Goal: Transaction & Acquisition: Purchase product/service

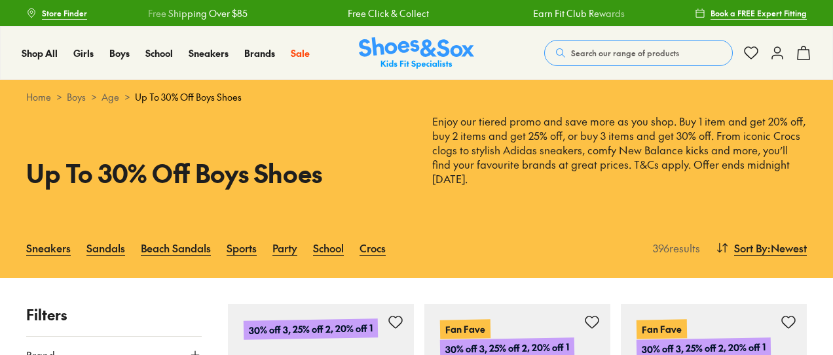
click at [779, 57] on icon at bounding box center [777, 53] width 16 height 16
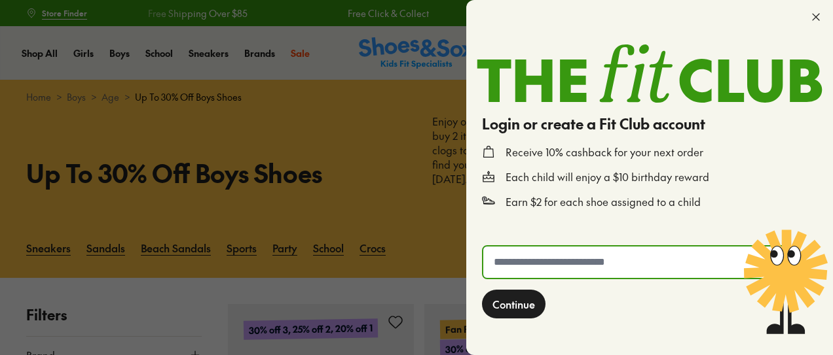
click at [571, 260] on input "text" at bounding box center [635, 262] width 304 height 31
type input "**********"
click at [529, 304] on span "Continue" at bounding box center [513, 305] width 43 height 16
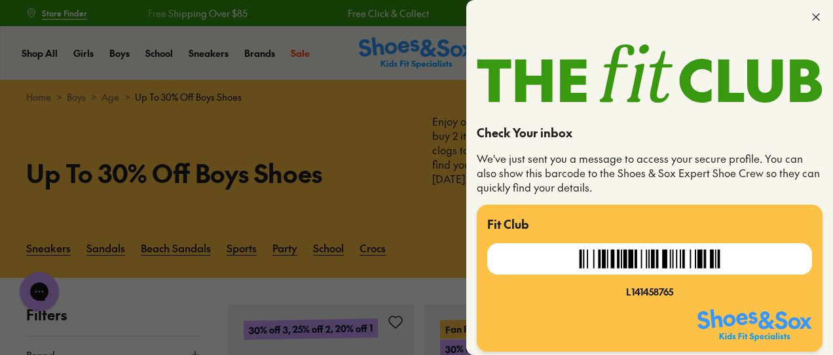
scroll to position [5, 0]
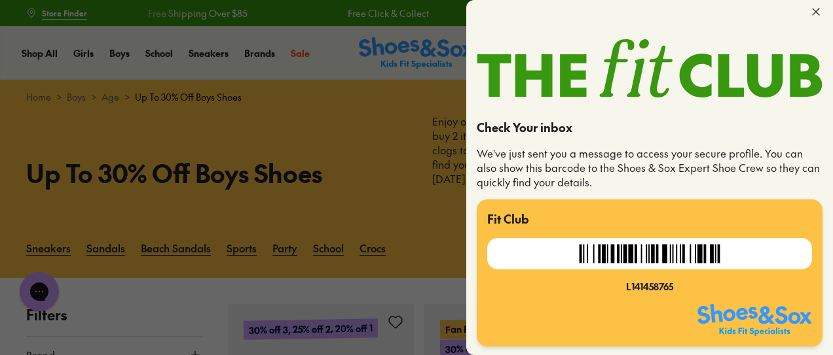
drag, startPoint x: 810, startPoint y: 11, endPoint x: 679, endPoint y: 1, distance: 131.3
click at [812, 12] on use at bounding box center [815, 12] width 7 height 7
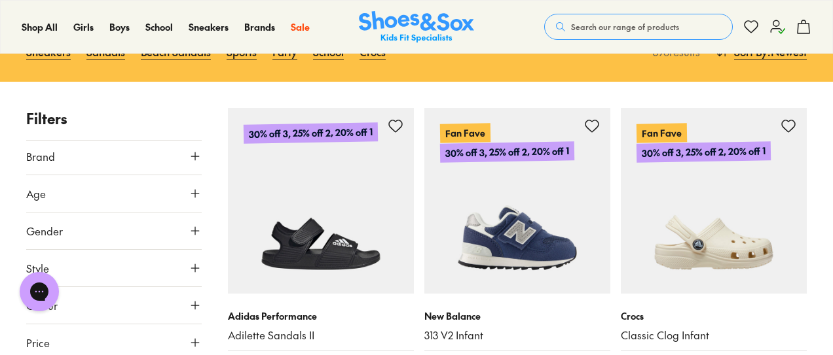
scroll to position [4, 0]
click at [189, 155] on icon at bounding box center [195, 155] width 13 height 13
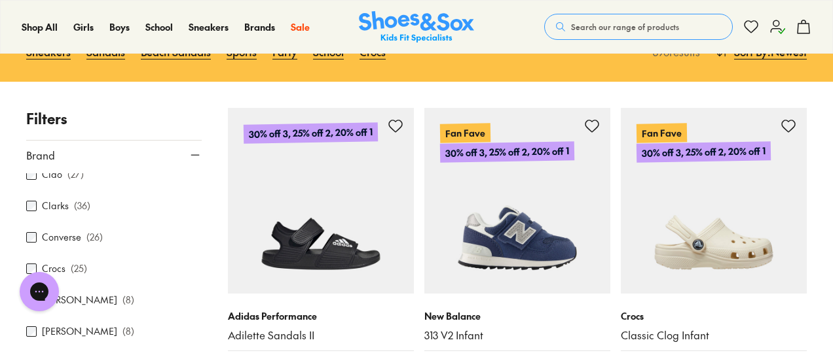
scroll to position [196, 0]
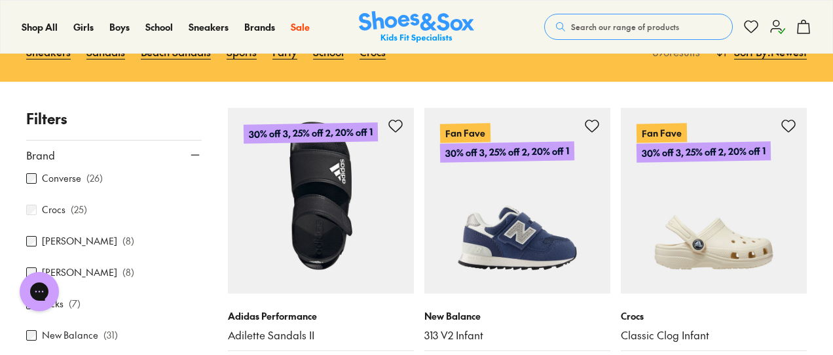
scroll to position [212, 0]
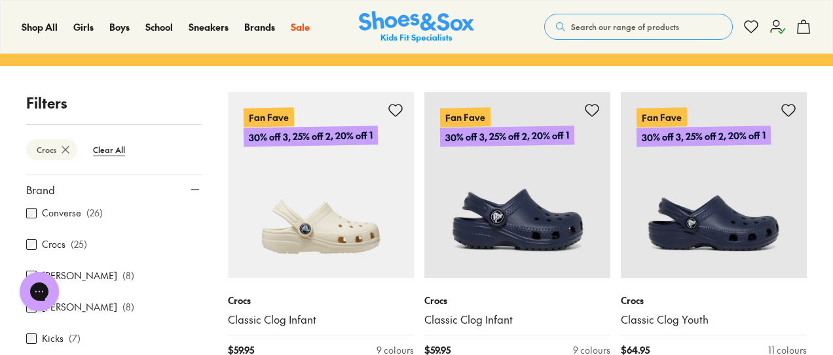
click at [191, 190] on use at bounding box center [195, 190] width 8 height 0
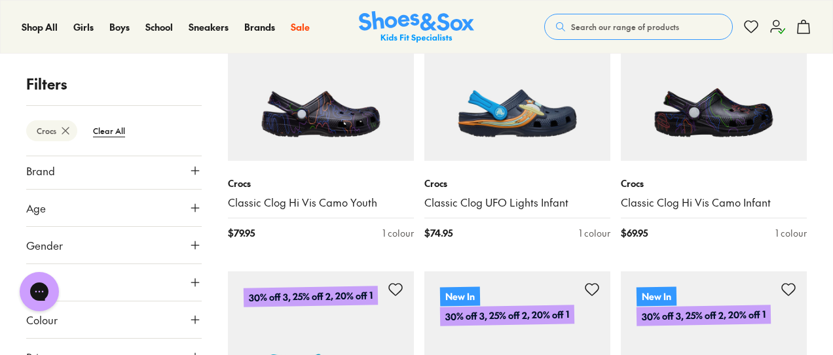
scroll to position [1904, 0]
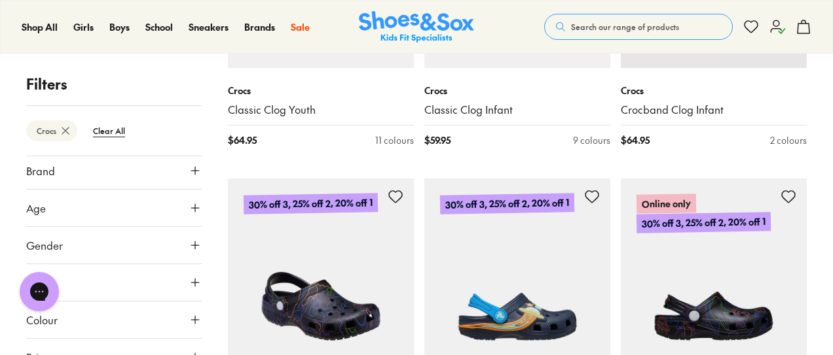
click at [313, 299] on img at bounding box center [321, 272] width 186 height 186
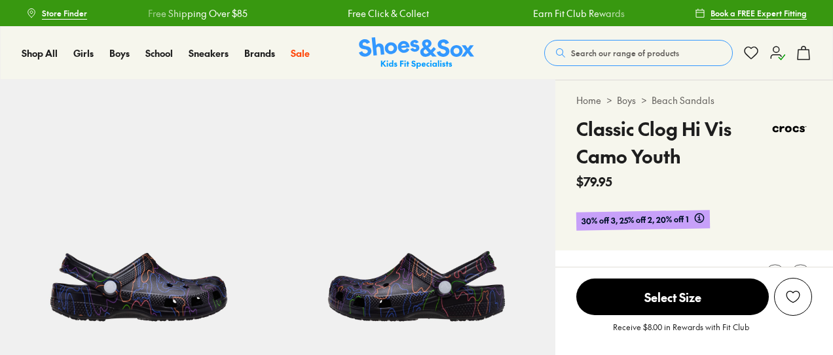
select select "*"
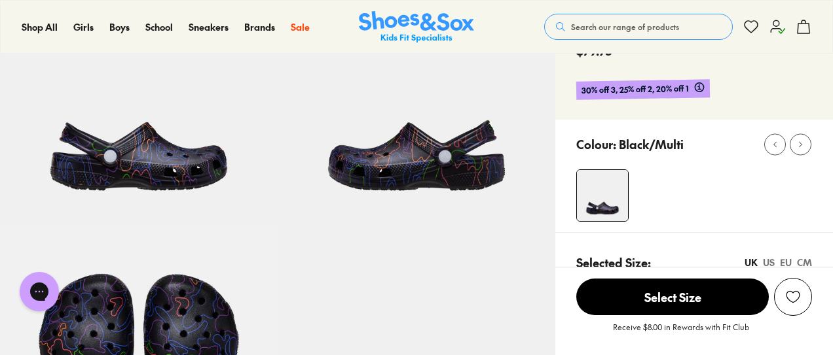
scroll to position [262, 0]
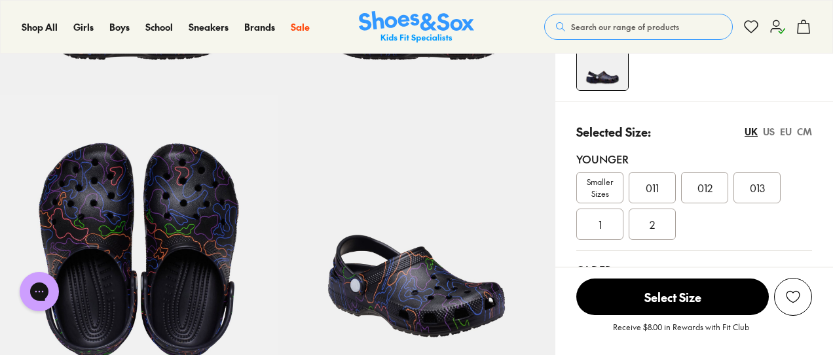
click at [769, 131] on div "US" at bounding box center [769, 132] width 12 height 14
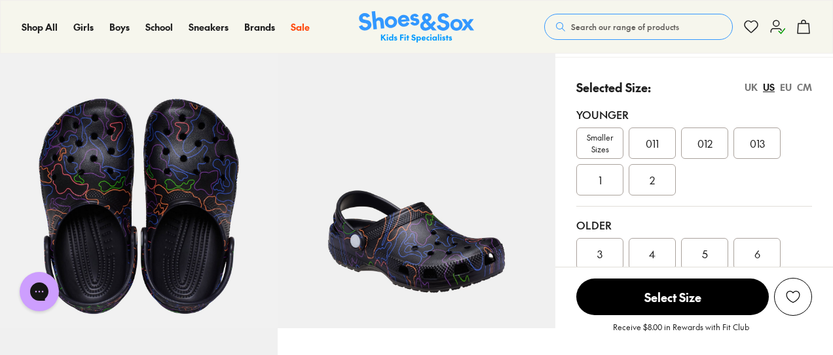
scroll to position [327, 0]
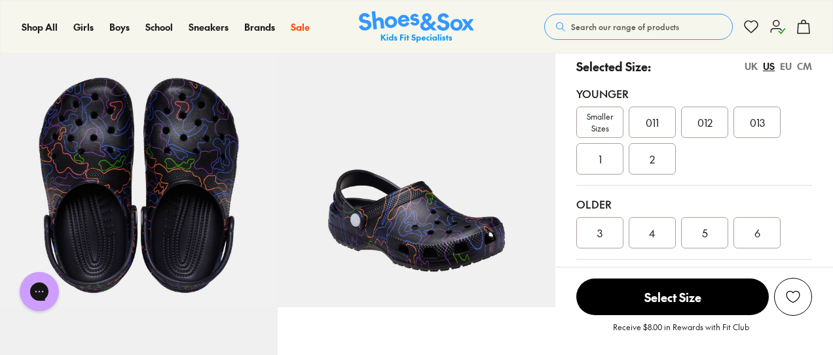
click at [750, 62] on div "UK" at bounding box center [750, 67] width 13 height 14
click at [767, 67] on div "US" at bounding box center [769, 67] width 12 height 14
click at [590, 236] on div "3" at bounding box center [599, 232] width 47 height 31
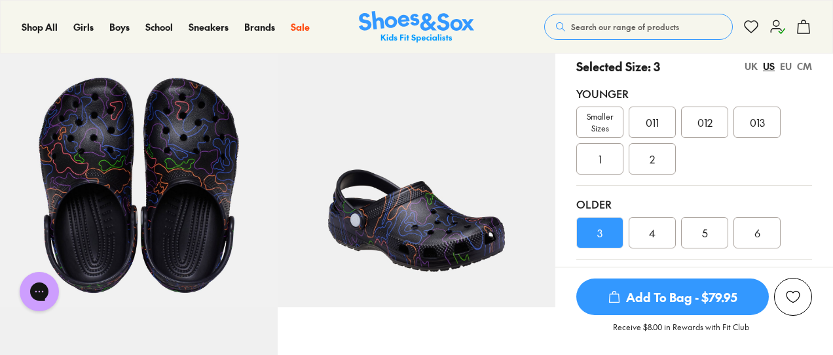
click at [676, 297] on span "Add To Bag - $79.95" at bounding box center [672, 297] width 192 height 37
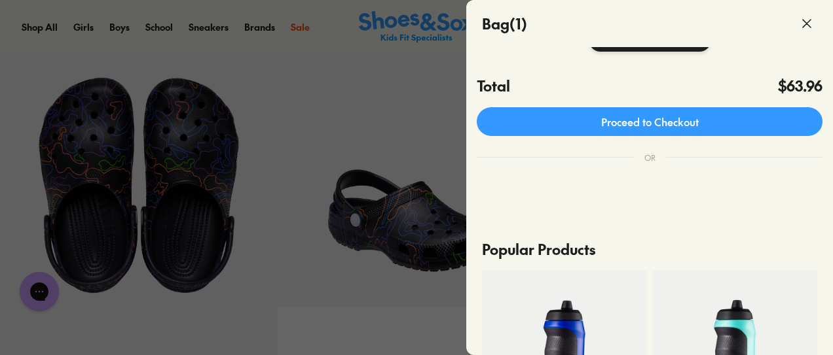
scroll to position [327, 0]
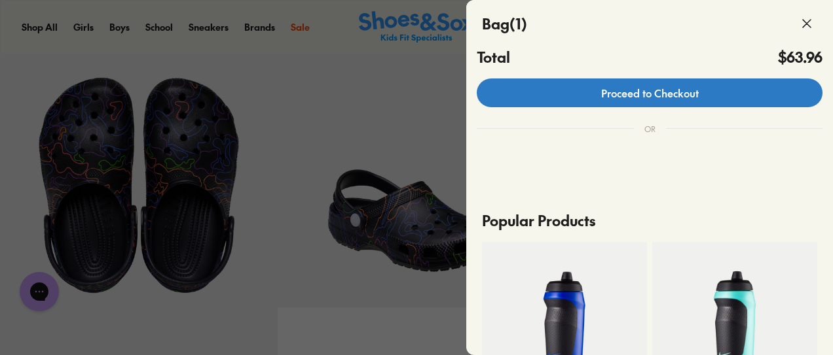
click at [678, 100] on link "Proceed to Checkout" at bounding box center [650, 93] width 346 height 29
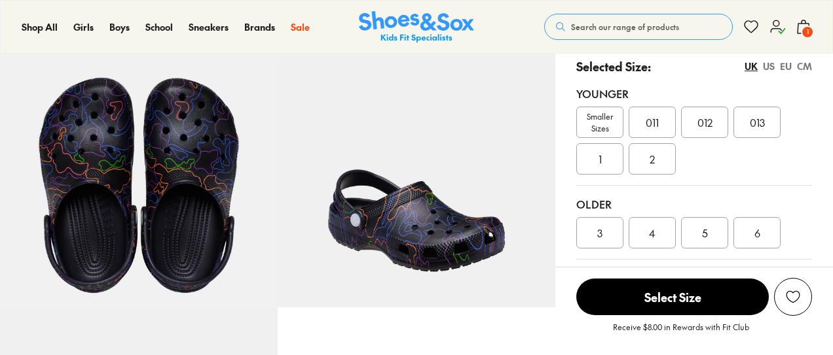
scroll to position [327, 0]
select select "*"
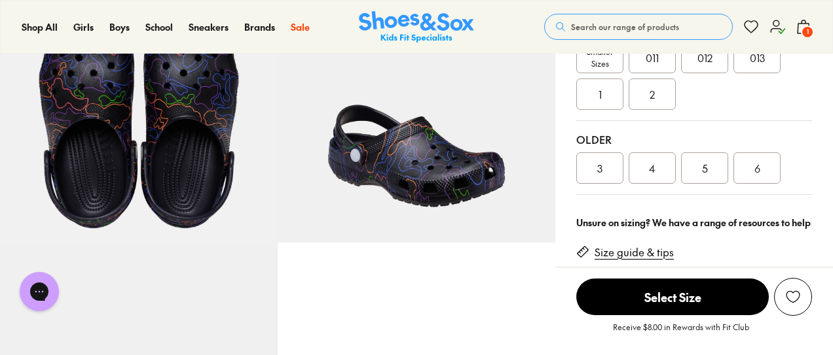
scroll to position [393, 0]
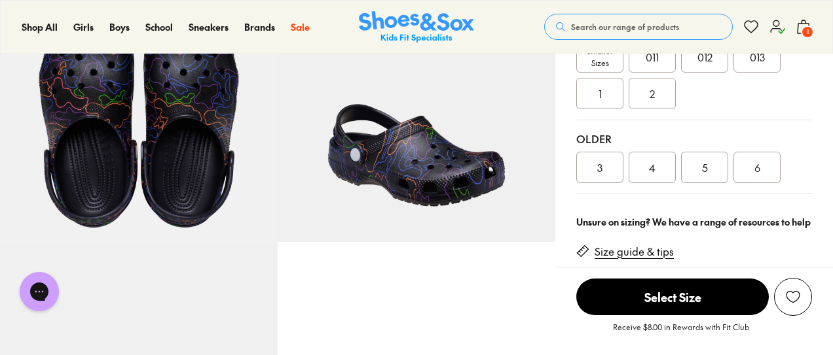
click at [602, 172] on span "3" at bounding box center [599, 168] width 5 height 16
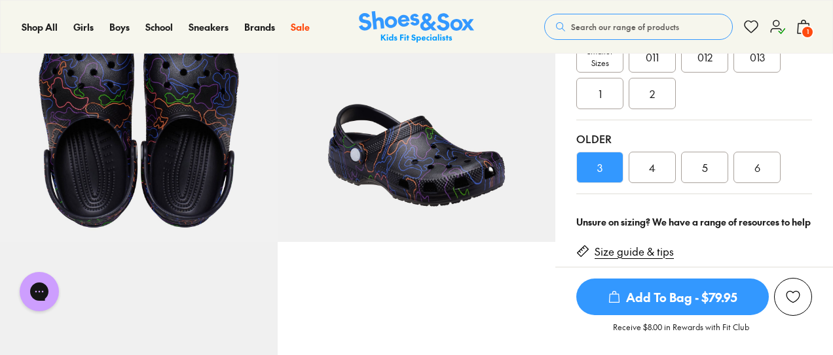
click at [693, 292] on span "Add To Bag - $79.95" at bounding box center [672, 297] width 192 height 37
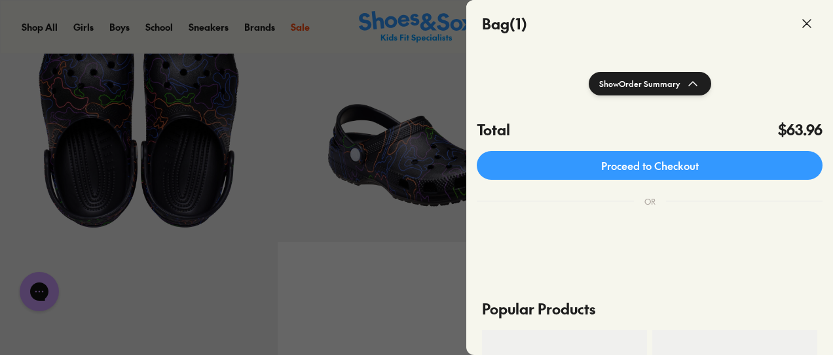
scroll to position [262, 0]
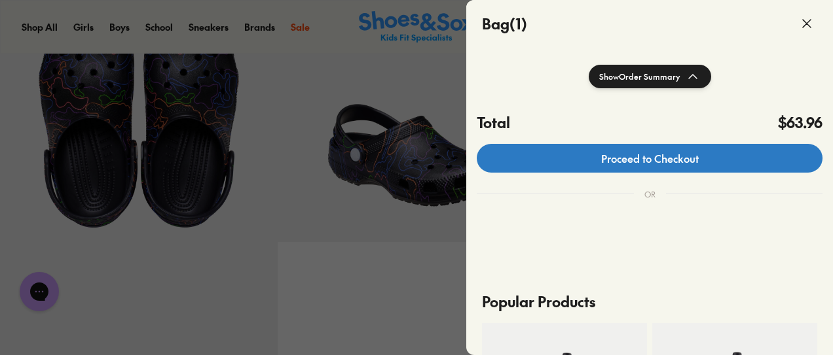
click at [704, 168] on link "Proceed to Checkout" at bounding box center [650, 158] width 346 height 29
